Goal: Share content

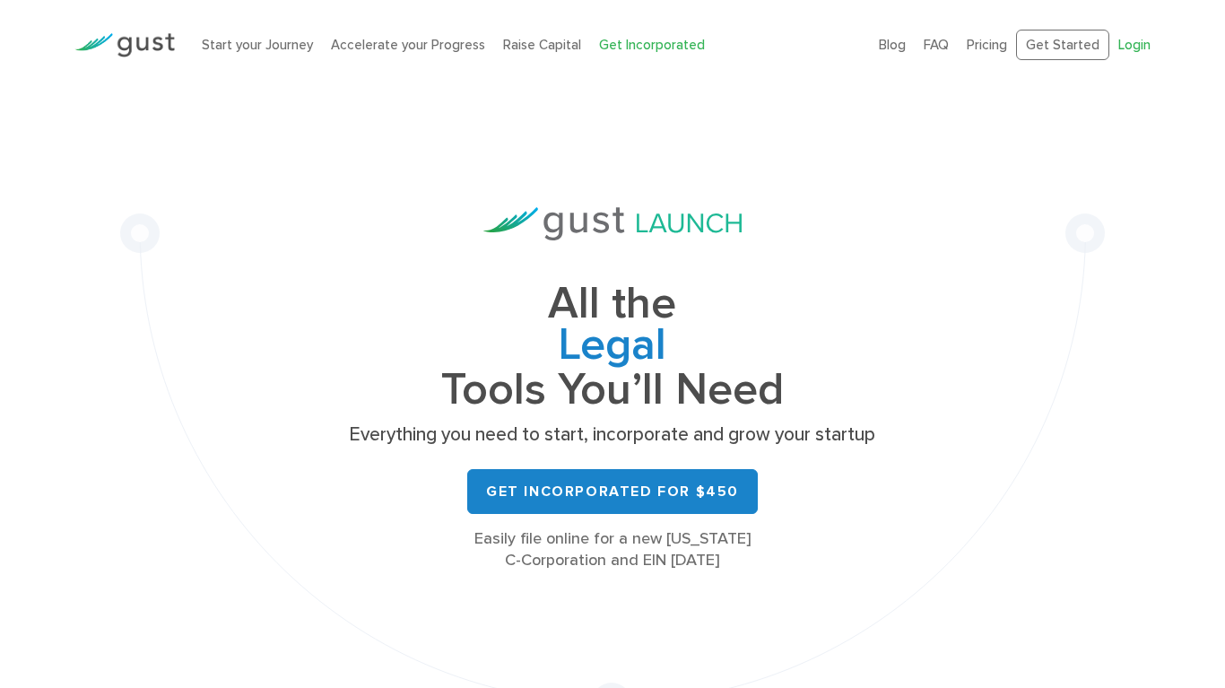
click at [1137, 45] on link "Login" at bounding box center [1135, 45] width 32 height 16
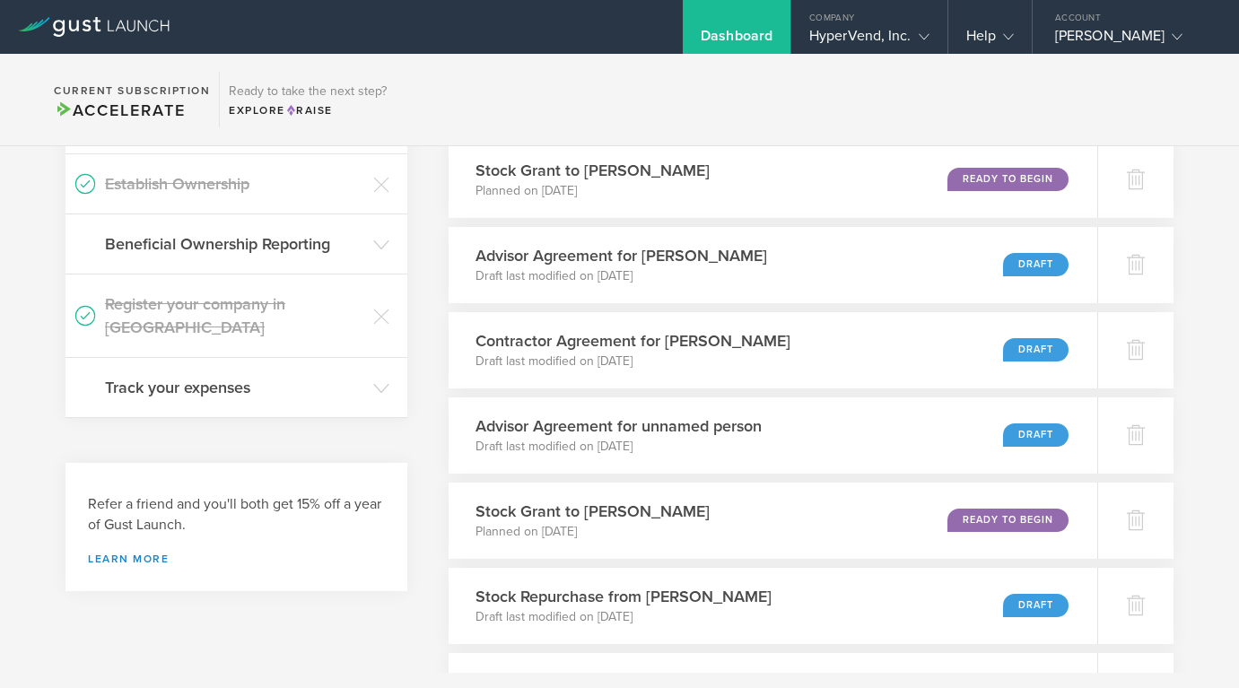
scroll to position [535, 0]
click at [146, 553] on link "Learn more" at bounding box center [236, 558] width 297 height 11
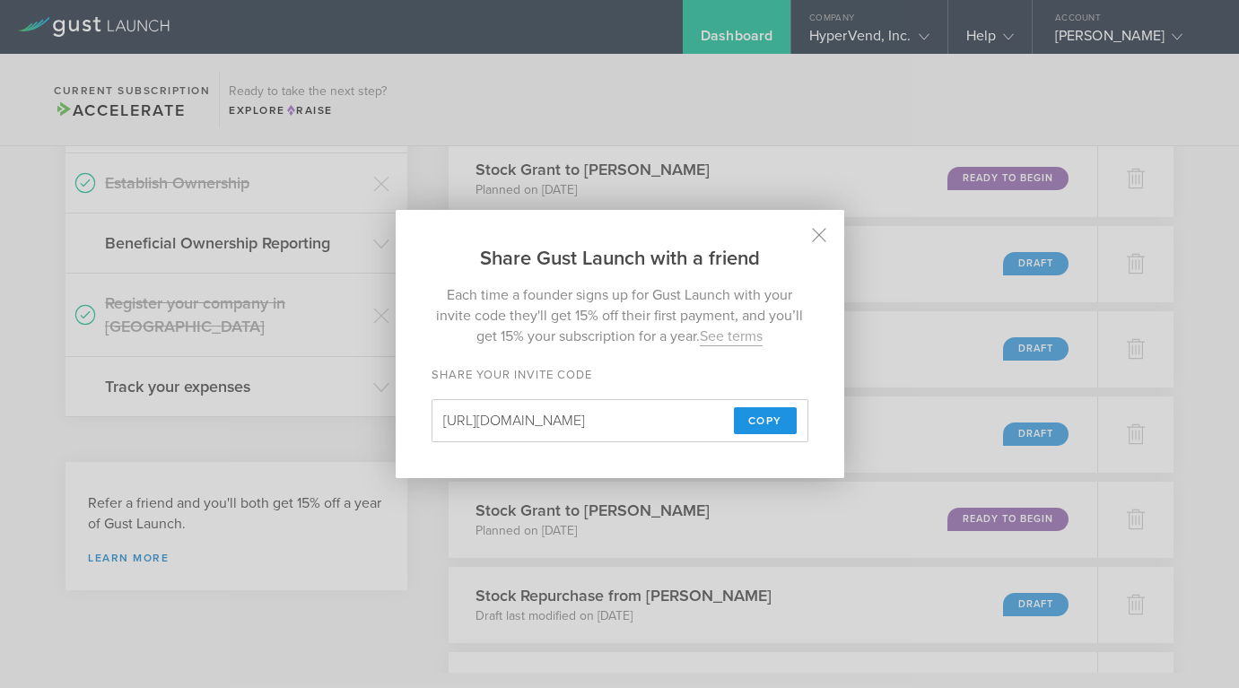
click at [749, 417] on span "Copy" at bounding box center [765, 420] width 34 height 27
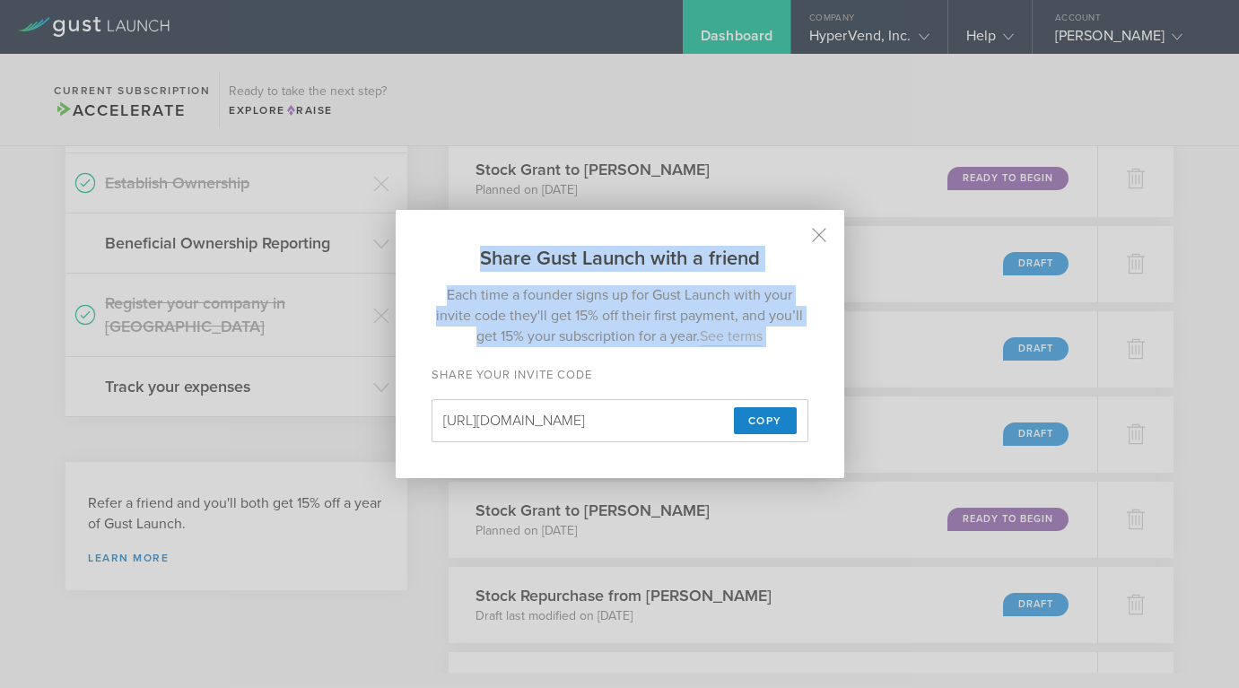
drag, startPoint x: 471, startPoint y: 249, endPoint x: 787, endPoint y: 348, distance: 330.8
click at [787, 348] on div "Share Gust Launch with a friend Each time a founder signs up for Gust Launch wi…" at bounding box center [620, 344] width 448 height 268
copy div "Share Gust Launch with a friend Each time a founder signs up for Gust Launch wi…"
click at [442, 214] on h2 "Share Gust Launch with a friend" at bounding box center [620, 241] width 448 height 62
click at [825, 236] on icon at bounding box center [818, 235] width 15 height 15
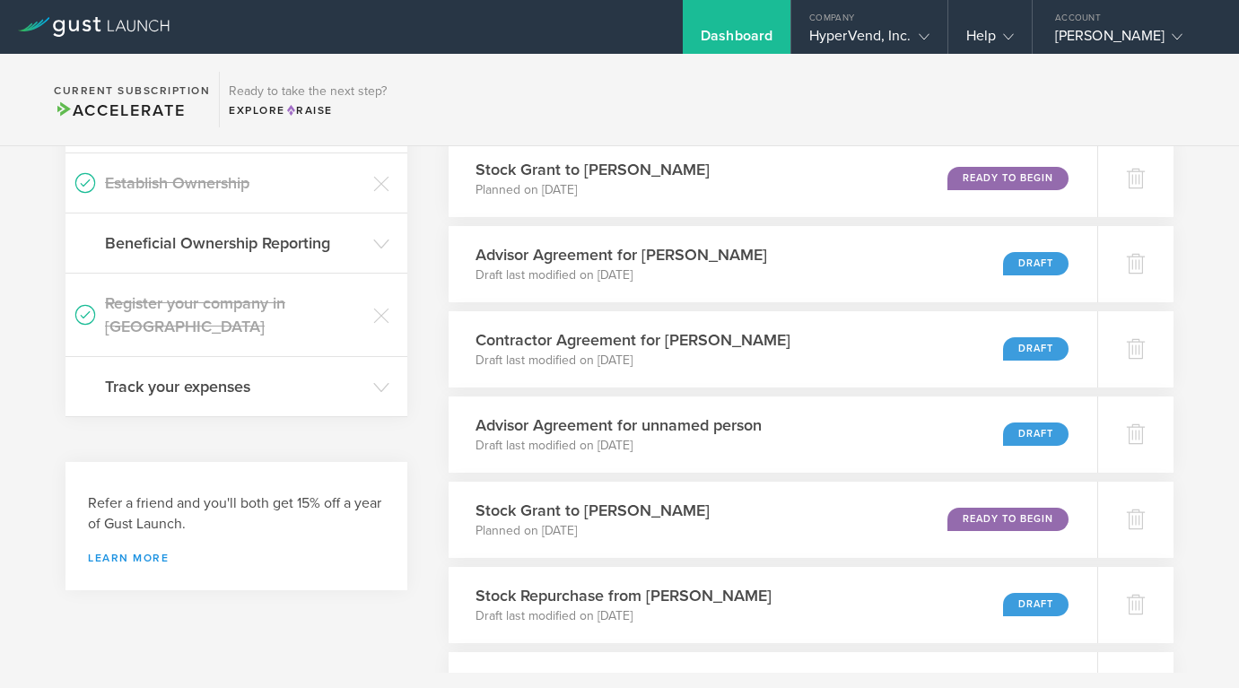
click at [150, 553] on link "Learn more" at bounding box center [236, 558] width 297 height 11
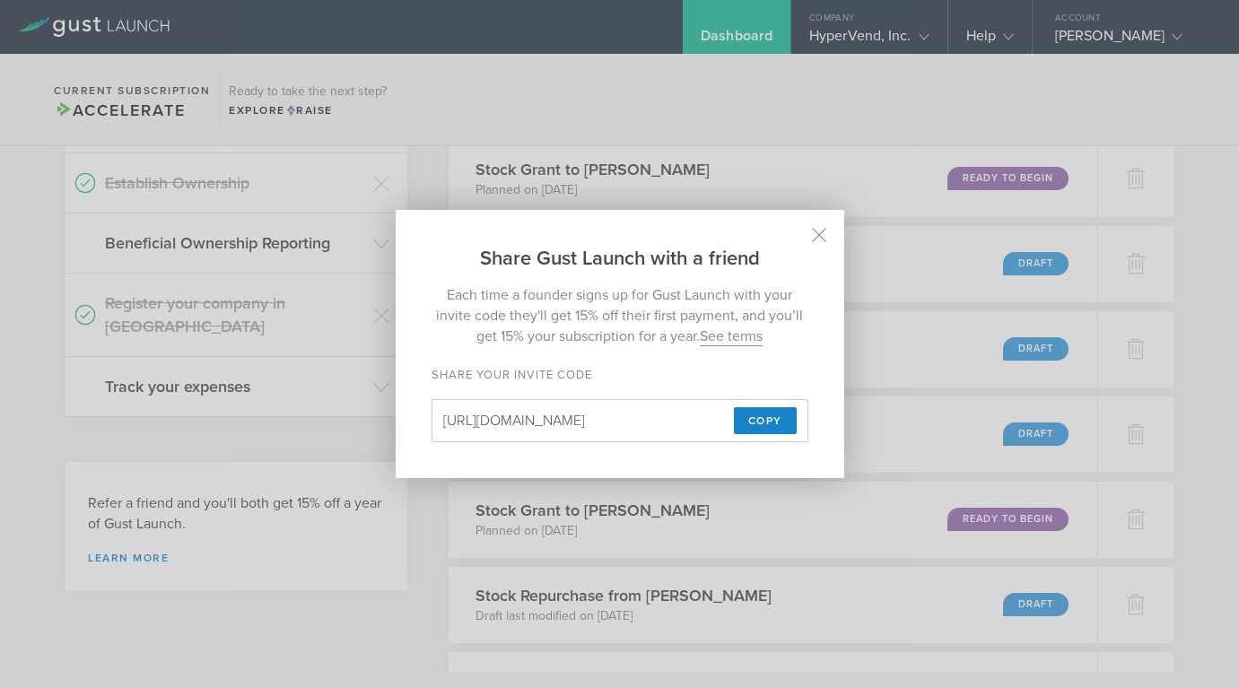
click at [743, 339] on link "See terms" at bounding box center [731, 336] width 63 height 19
click at [818, 236] on icon at bounding box center [818, 235] width 13 height 13
